Goal: Task Accomplishment & Management: Manage account settings

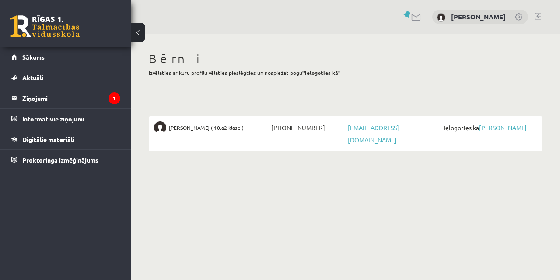
click at [519, 18] on link at bounding box center [519, 17] width 9 height 9
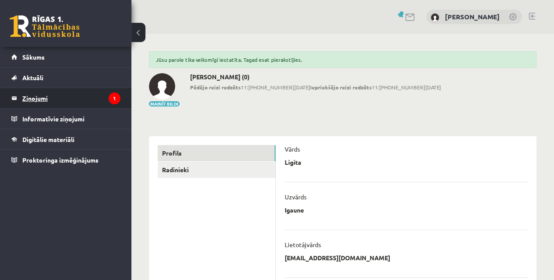
click at [116, 98] on icon "1" at bounding box center [115, 98] width 12 height 12
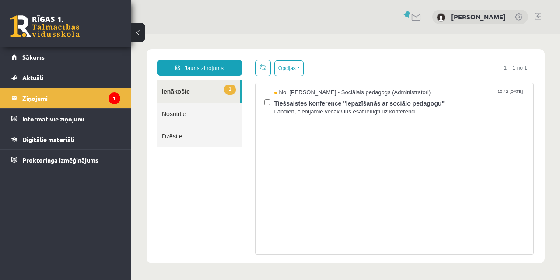
click at [521, 16] on link at bounding box center [519, 17] width 9 height 9
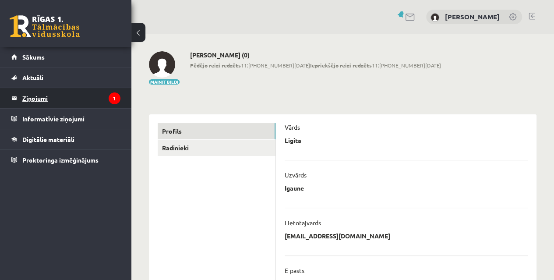
click at [46, 95] on legend "Ziņojumi 1" at bounding box center [71, 98] width 98 height 20
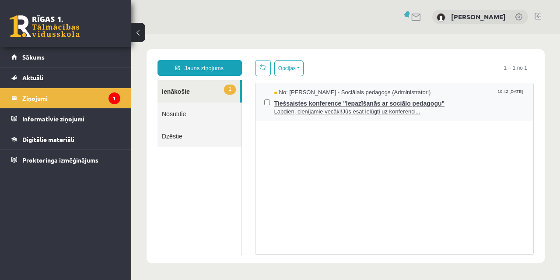
click at [354, 104] on span "Tiešsaistes konference "Iepazīšanās ar sociālo pedagogu"" at bounding box center [399, 102] width 251 height 11
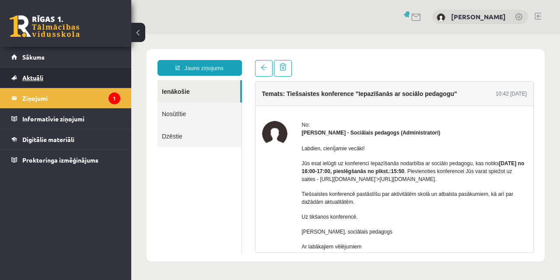
click at [42, 76] on span "Aktuāli" at bounding box center [32, 78] width 21 height 8
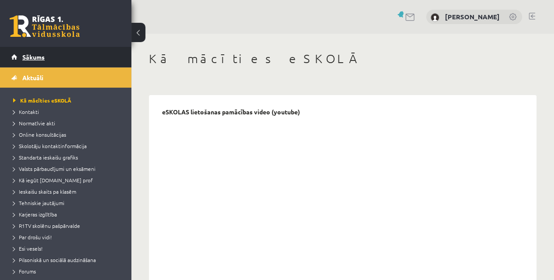
click at [40, 56] on span "Sākums" at bounding box center [33, 57] width 22 height 8
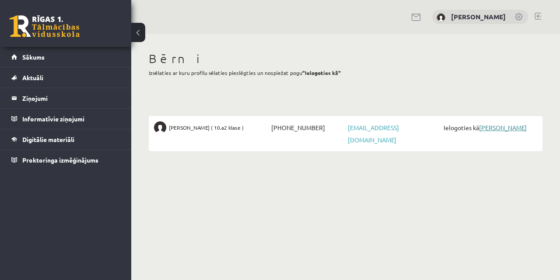
click at [496, 128] on link "[PERSON_NAME]" at bounding box center [503, 127] width 48 height 8
click at [505, 128] on link "[PERSON_NAME]" at bounding box center [503, 127] width 48 height 8
click at [495, 125] on link "[PERSON_NAME]" at bounding box center [503, 127] width 48 height 8
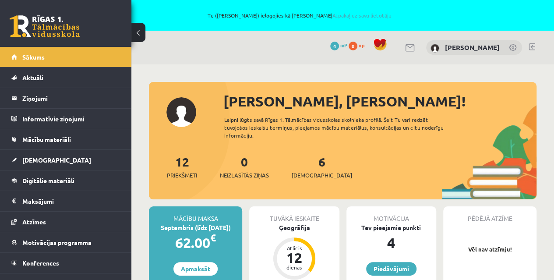
click at [512, 49] on link at bounding box center [513, 48] width 9 height 9
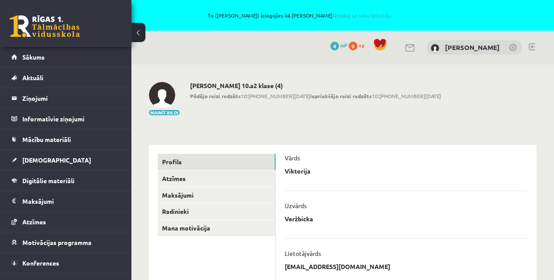
click at [489, 153] on li "Vārds Viktorija ********* ******** Atcelt" at bounding box center [405, 161] width 243 height 37
click at [512, 49] on link at bounding box center [513, 48] width 9 height 9
click at [534, 46] on link at bounding box center [531, 46] width 7 height 7
click at [364, 16] on link "Atpakaļ uz savu lietotāju" at bounding box center [361, 15] width 59 height 7
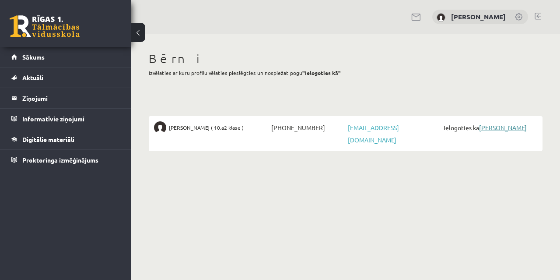
click at [508, 128] on link "[PERSON_NAME]" at bounding box center [503, 127] width 48 height 8
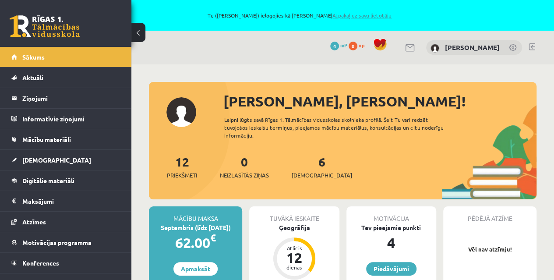
click at [365, 14] on link "Atpakaļ uz savu lietotāju" at bounding box center [361, 15] width 59 height 7
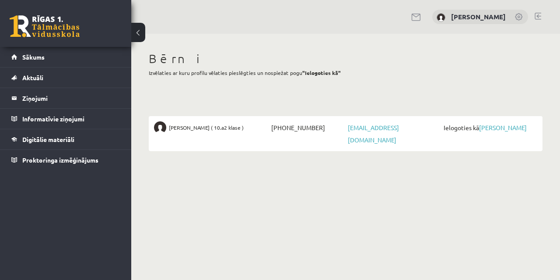
click at [538, 14] on link at bounding box center [538, 16] width 7 height 7
